Goal: Transaction & Acquisition: Subscribe to service/newsletter

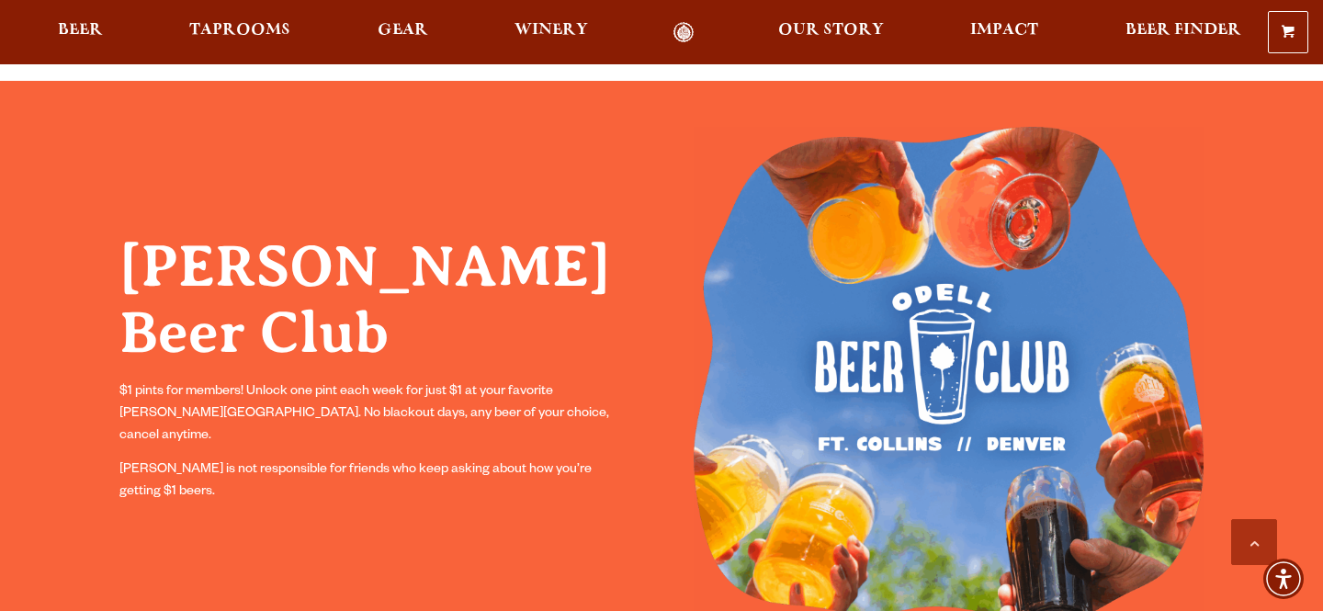
scroll to position [1411, 0]
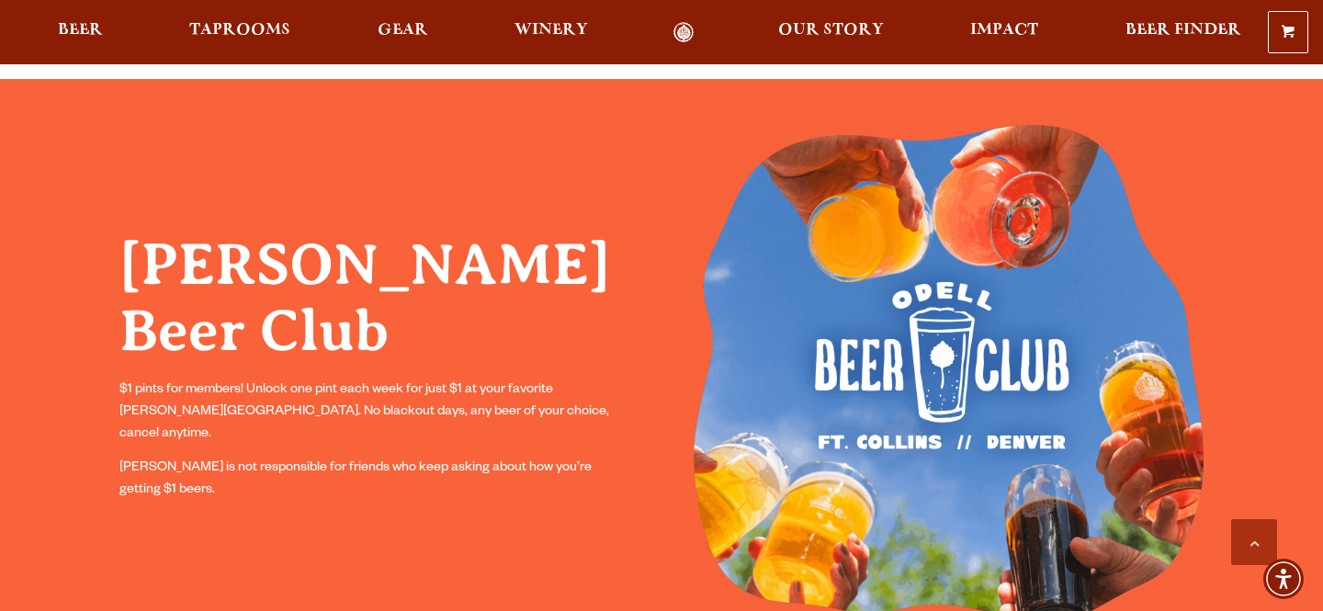
click at [425, 347] on h2 "[PERSON_NAME] Beer Club" at bounding box center [374, 298] width 510 height 133
click at [429, 337] on h2 "[PERSON_NAME] Beer Club" at bounding box center [374, 298] width 510 height 133
click at [481, 401] on p "$1 pints for members! Unlock one pint each week for just $1 at your favorite [P…" at bounding box center [374, 412] width 510 height 66
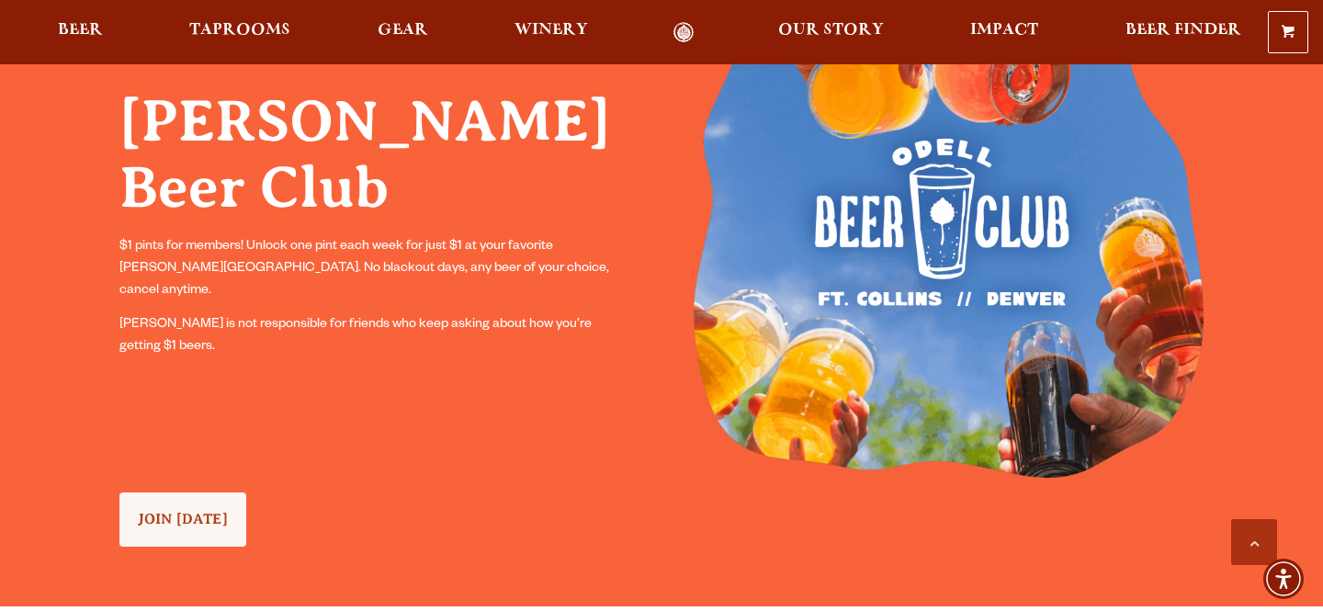
scroll to position [1565, 0]
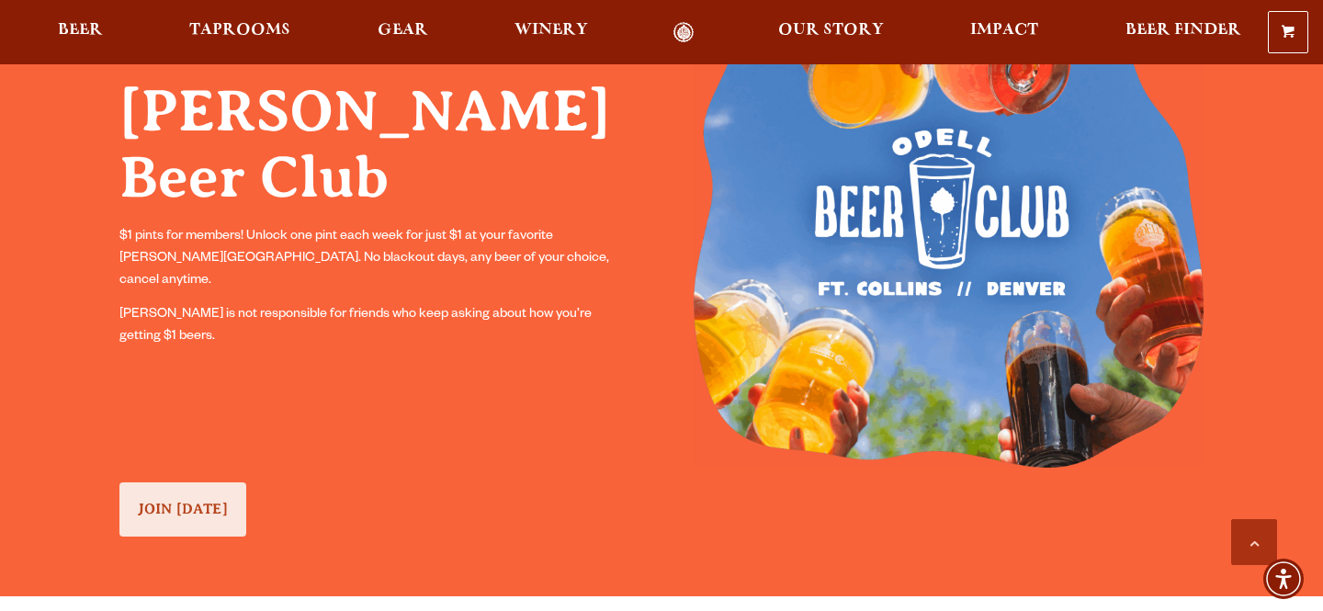
click at [175, 514] on span "JOIN [DATE]" at bounding box center [183, 509] width 90 height 17
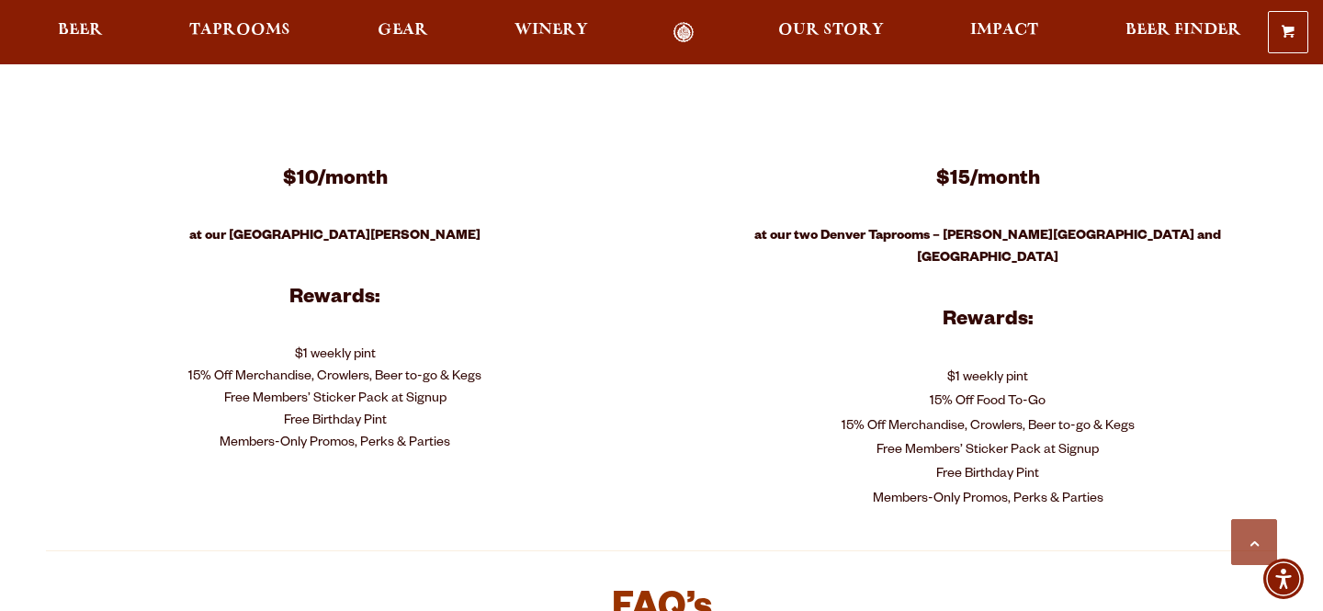
scroll to position [860, 0]
